Goal: Find specific page/section: Find specific page/section

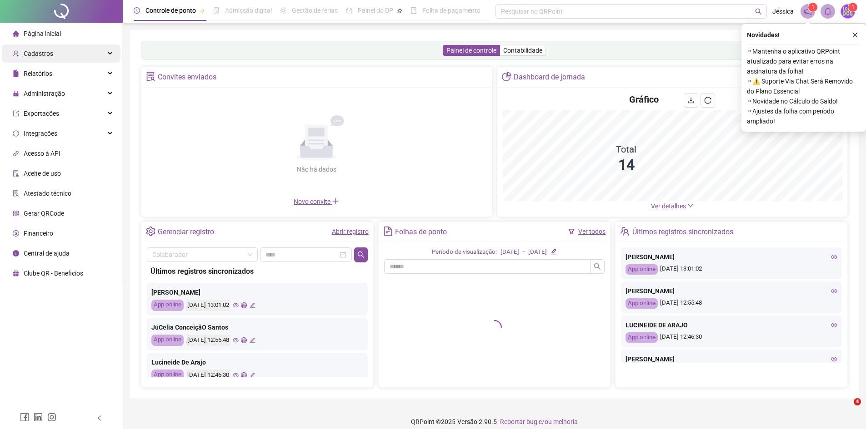
click at [76, 52] on div "Cadastros" at bounding box center [61, 54] width 119 height 18
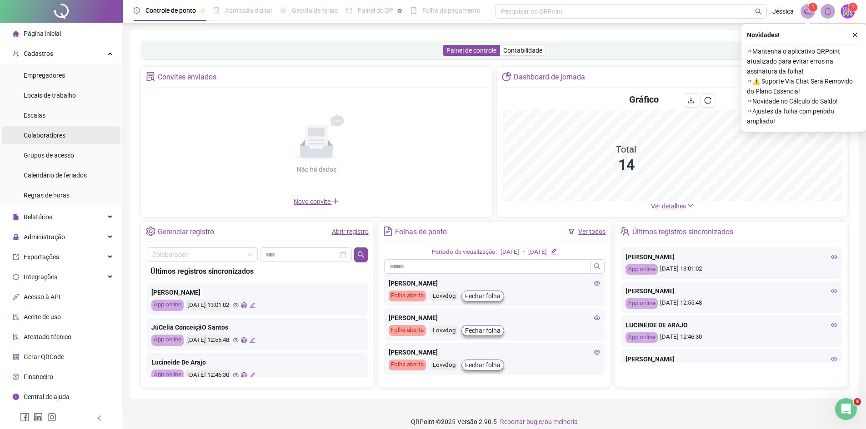
click at [58, 135] on span "Colaboradores" at bounding box center [45, 135] width 42 height 7
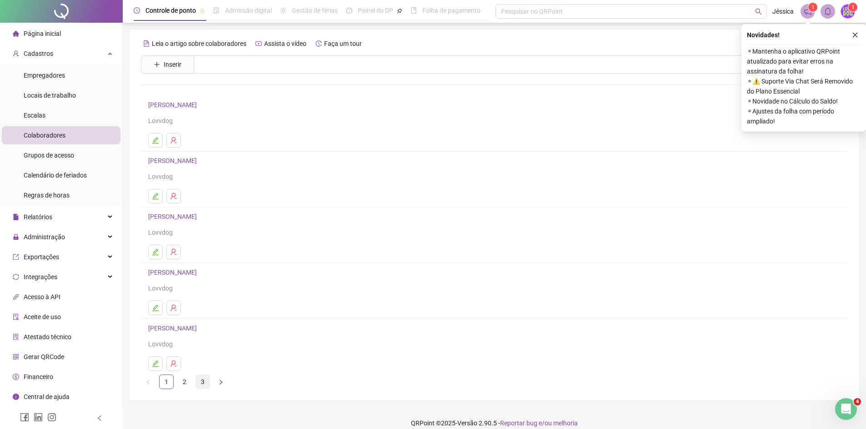
scroll to position [10, 0]
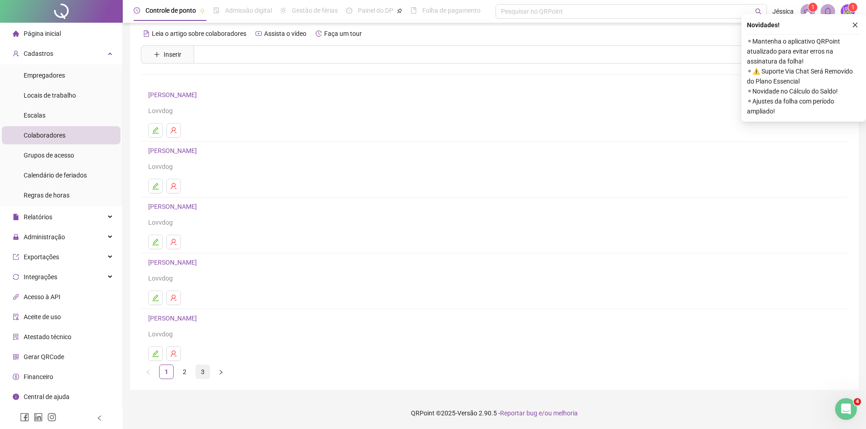
click at [202, 369] on link "3" at bounding box center [203, 372] width 14 height 14
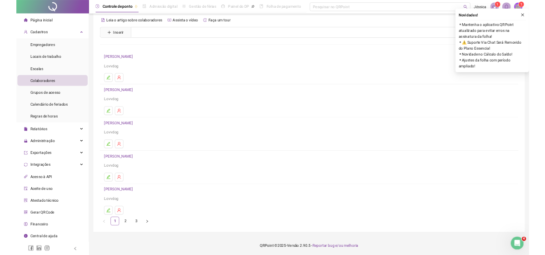
scroll to position [0, 0]
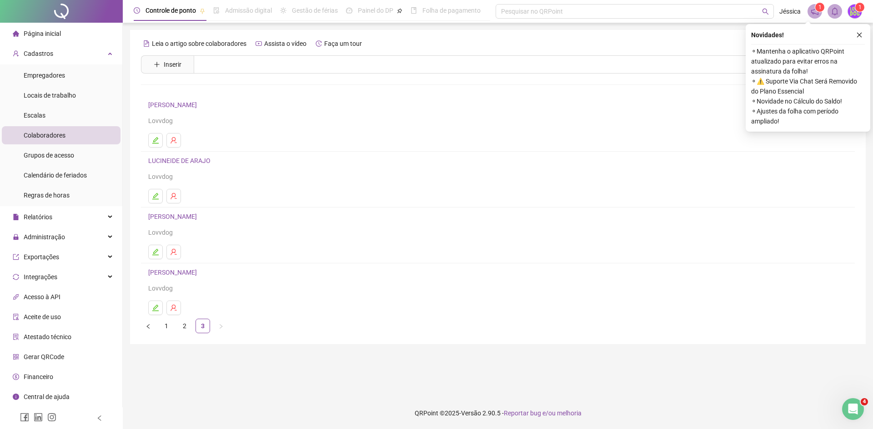
click at [190, 215] on link "[PERSON_NAME]" at bounding box center [173, 216] width 51 height 7
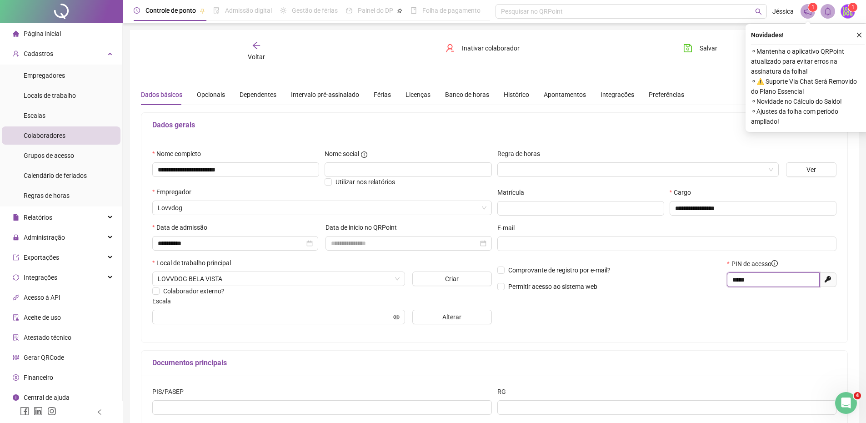
drag, startPoint x: 791, startPoint y: 283, endPoint x: 551, endPoint y: 255, distance: 242.0
click at [551, 255] on div "**********" at bounding box center [666, 240] width 345 height 183
